Goal: Find specific page/section: Find specific page/section

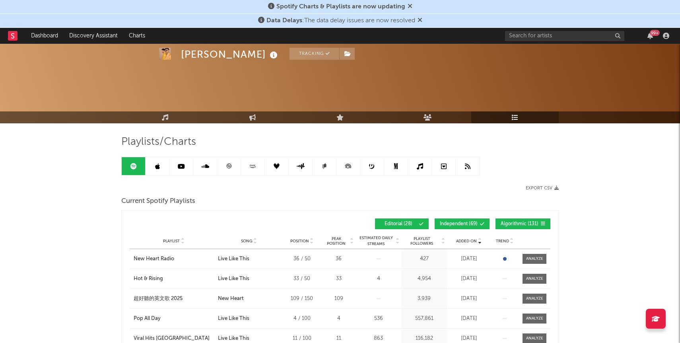
scroll to position [140, 0]
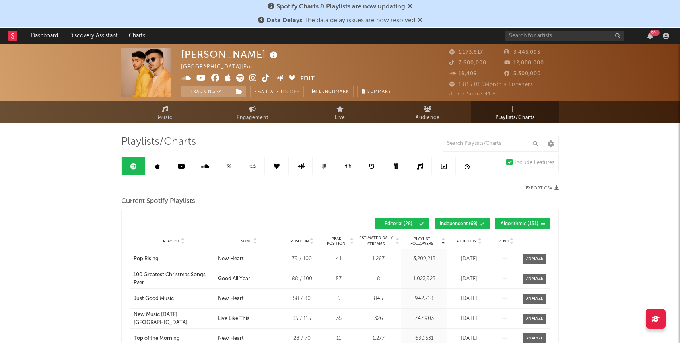
click at [465, 239] on span "Added On" at bounding box center [466, 241] width 21 height 5
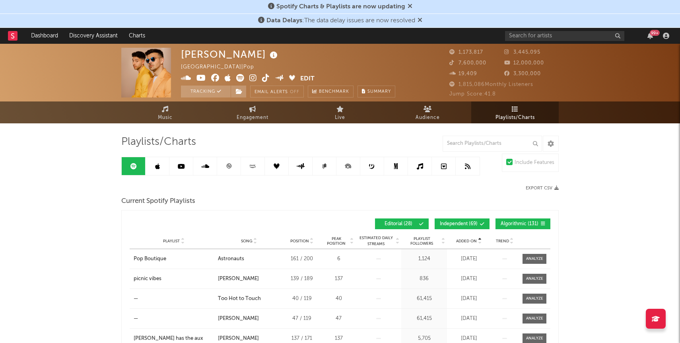
click at [465, 239] on span "Added On" at bounding box center [466, 241] width 21 height 5
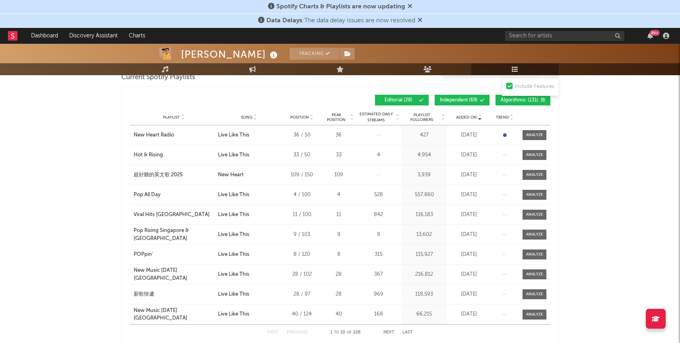
scroll to position [125, 0]
